Goal: Task Accomplishment & Management: Manage account settings

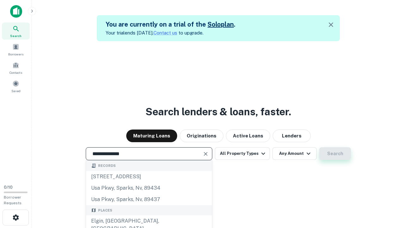
type input "**********"
click at [335, 154] on button "Search" at bounding box center [336, 153] width 32 height 13
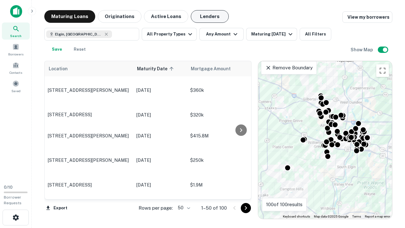
click at [210, 16] on button "Lenders" at bounding box center [210, 16] width 38 height 13
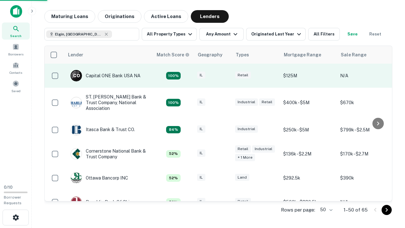
click at [225, 76] on div "IL" at bounding box center [213, 76] width 32 height 9
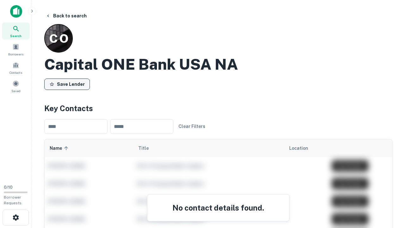
click at [67, 84] on button "Save Lender" at bounding box center [67, 84] width 46 height 11
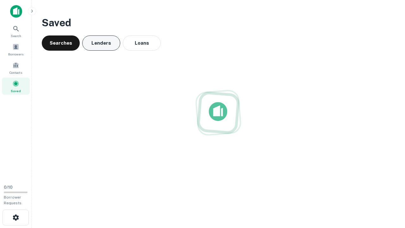
click at [101, 43] on button "Lenders" at bounding box center [101, 42] width 38 height 15
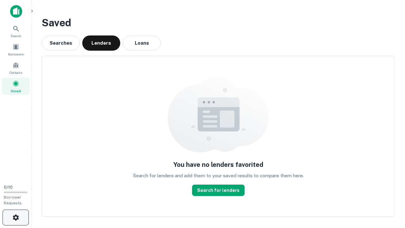
click at [16, 218] on icon "button" at bounding box center [16, 218] width 8 height 8
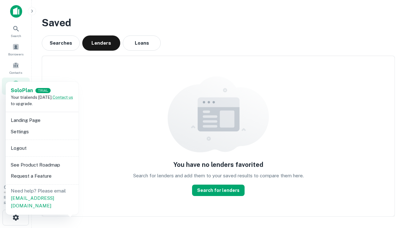
click at [42, 148] on li "Logout" at bounding box center [42, 148] width 68 height 11
